Goal: Task Accomplishment & Management: Manage account settings

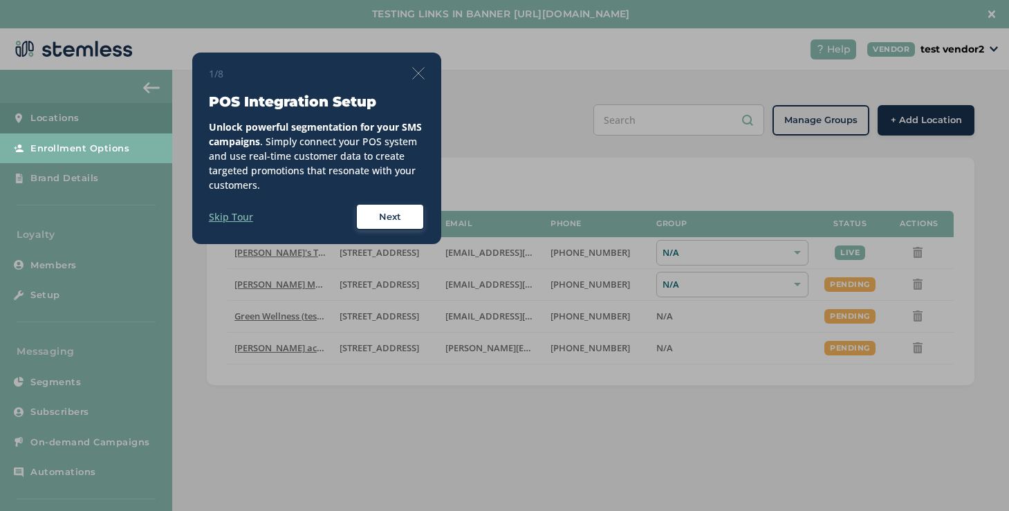
click at [425, 79] on div "1/8 POS Integration Setup Unlock powerful segmentation for your SMS campaigns .…" at bounding box center [316, 149] width 249 height 192
click at [421, 74] on img at bounding box center [418, 73] width 12 height 12
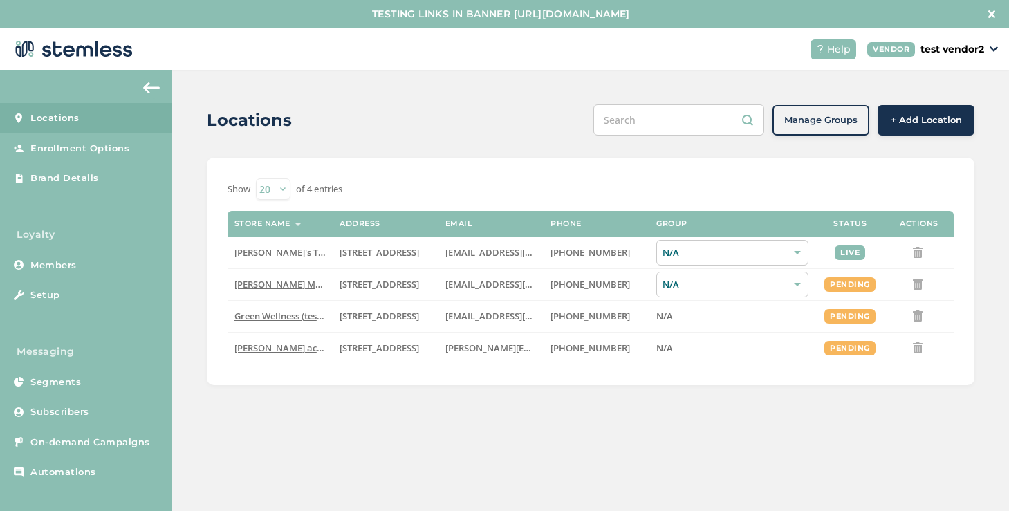
click at [147, 114] on link "Locations" at bounding box center [86, 118] width 172 height 30
click at [88, 128] on link "Locations" at bounding box center [86, 118] width 172 height 30
click at [138, 119] on link "Locations" at bounding box center [86, 118] width 172 height 30
click at [288, 247] on span "[PERSON_NAME]'s Test Store" at bounding box center [294, 252] width 121 height 12
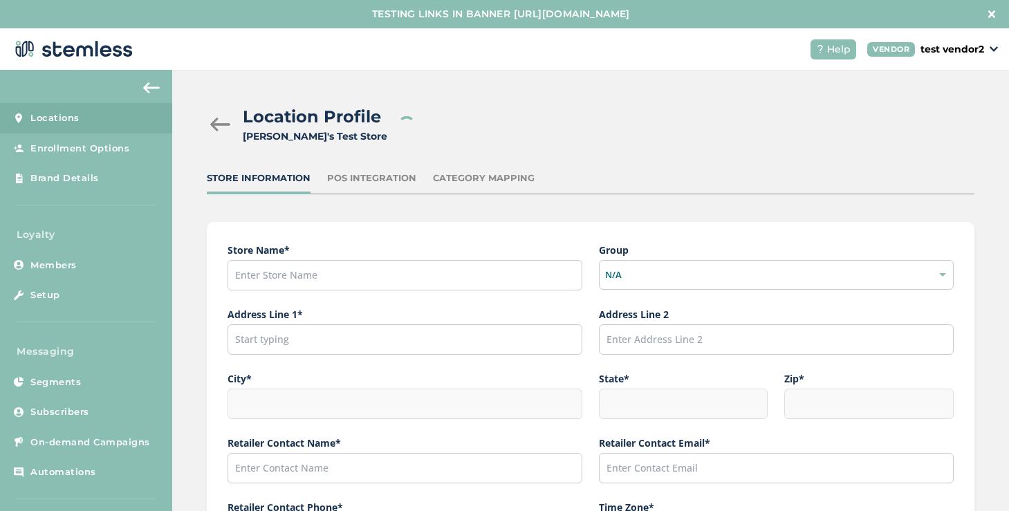
type input "[PERSON_NAME]'s Test Store"
type input "[STREET_ADDRESS]"
type input "Hillsboro"
type input "OR"
type input "97124"
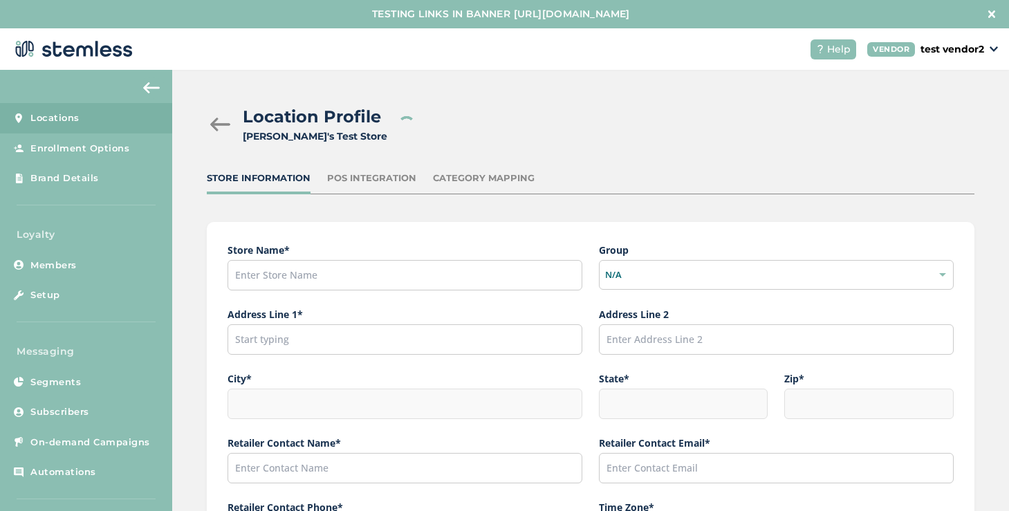
type input "[PERSON_NAME]"
type input "[EMAIL_ADDRESS][DOMAIN_NAME]"
type input "[PHONE_NUMBER]"
type input "America/Los_Angeles"
type input "[PERSON_NAME]'s Test Store"
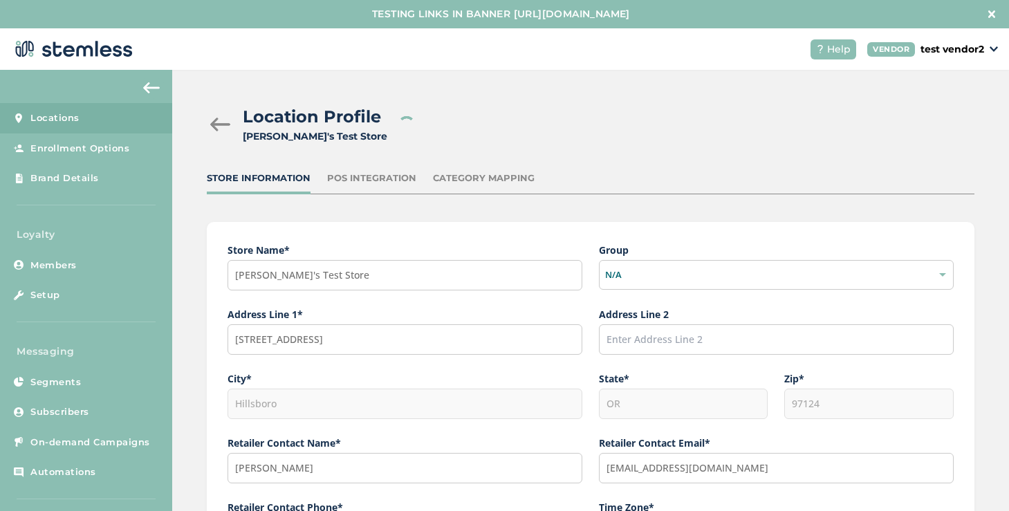
type input "[URL][DOMAIN_NAME]"
